Goal: Task Accomplishment & Management: Use online tool/utility

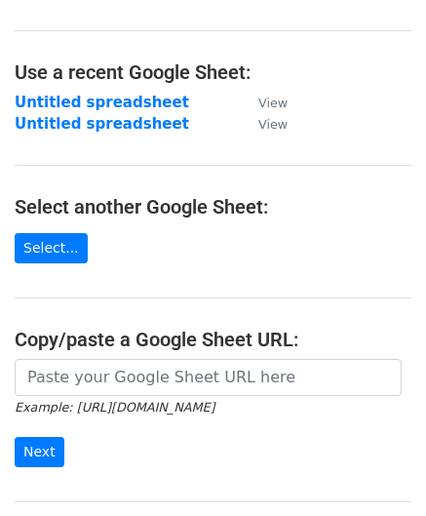
scroll to position [195, 0]
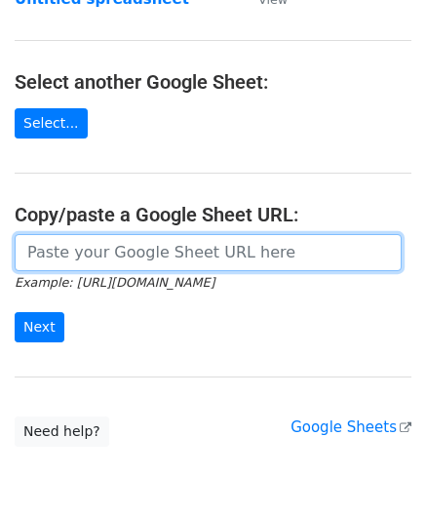
click at [78, 236] on input "url" at bounding box center [208, 252] width 387 height 37
paste input "https://docs.google.com/spreadsheets/d/165IWmw9prA6cIm0pu7o0bQOjsDmDfxPEwfh7yG3…"
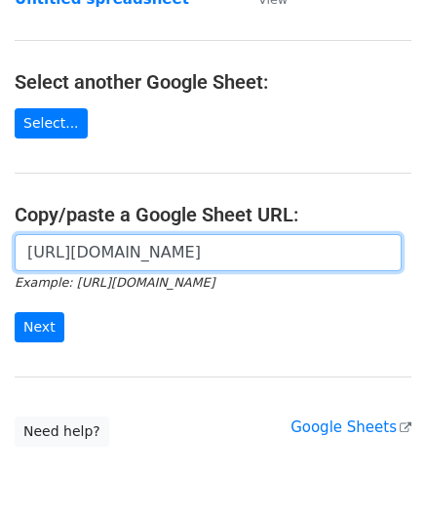
scroll to position [0, 438]
type input "https://docs.google.com/spreadsheets/d/165IWmw9prA6cIm0pu7o0bQOjsDmDfxPEwfh7yG3…"
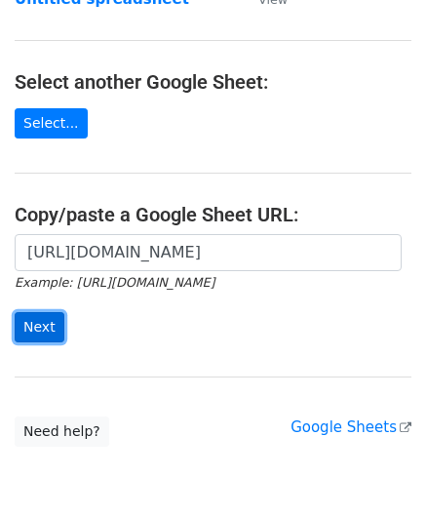
scroll to position [0, 0]
click at [49, 320] on input "Next" at bounding box center [40, 327] width 50 height 30
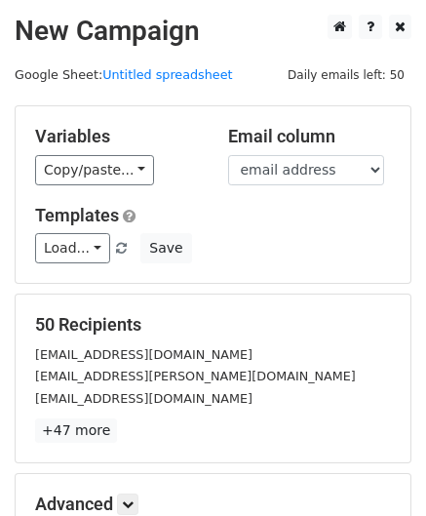
scroll to position [238, 0]
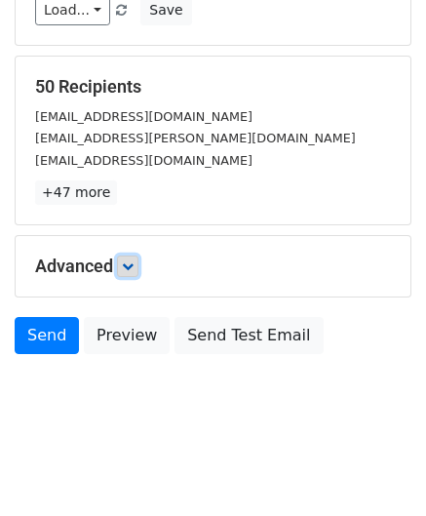
click at [134, 265] on icon at bounding box center [128, 266] width 12 height 12
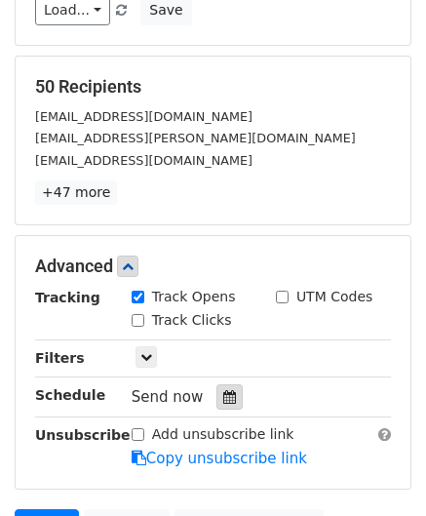
click at [225, 391] on icon at bounding box center [229, 397] width 13 height 14
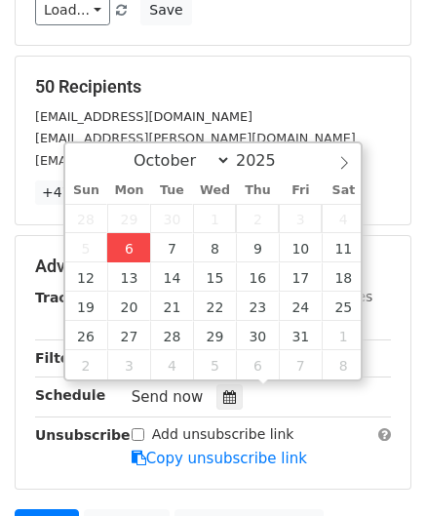
type input "[DATE] 12:00"
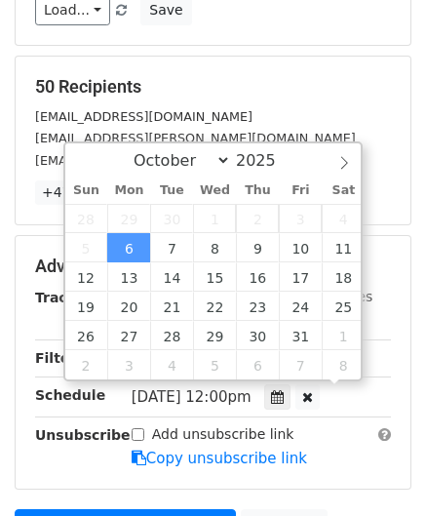
scroll to position [0, 0]
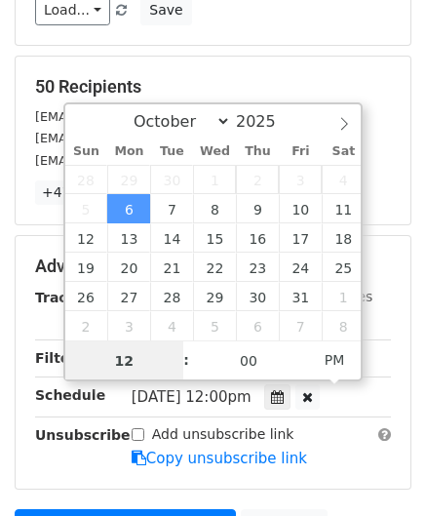
paste input "Hour"
type input "2"
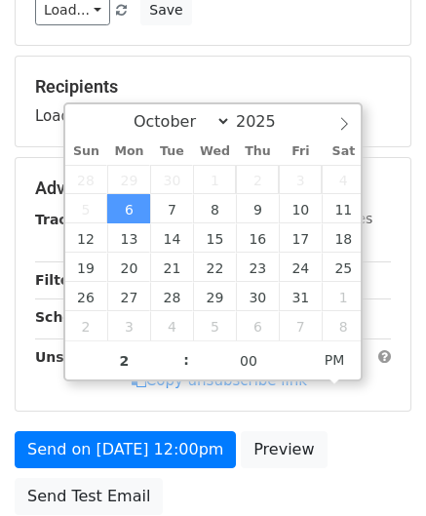
type input "[DATE] 14:00"
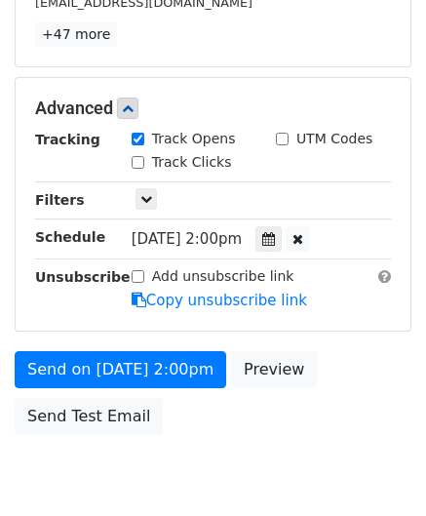
scroll to position [474, 0]
